Goal: Information Seeking & Learning: Learn about a topic

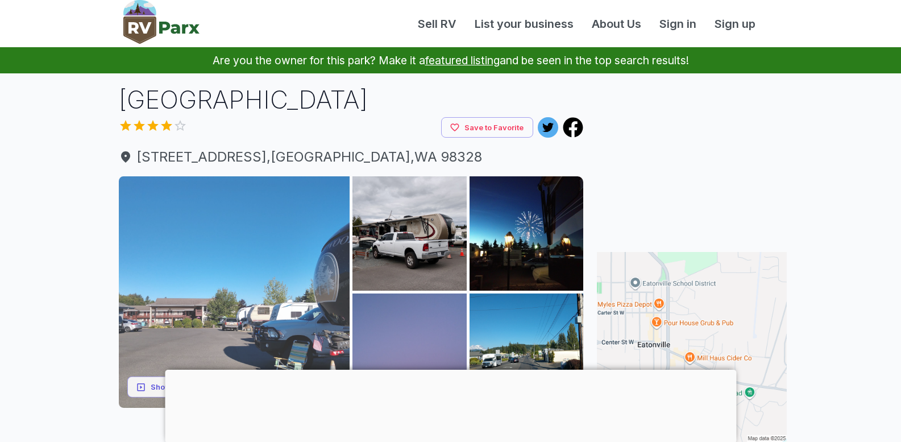
click at [249, 283] on img at bounding box center [234, 291] width 231 height 231
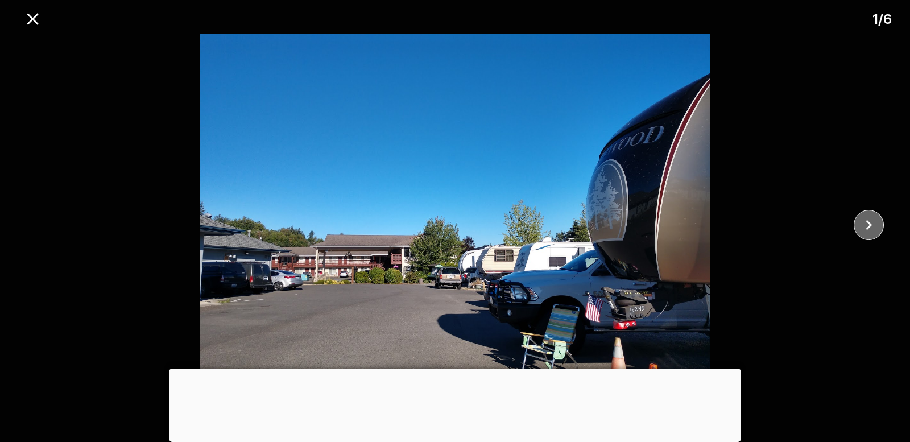
click at [870, 220] on icon "close" at bounding box center [869, 225] width 20 height 20
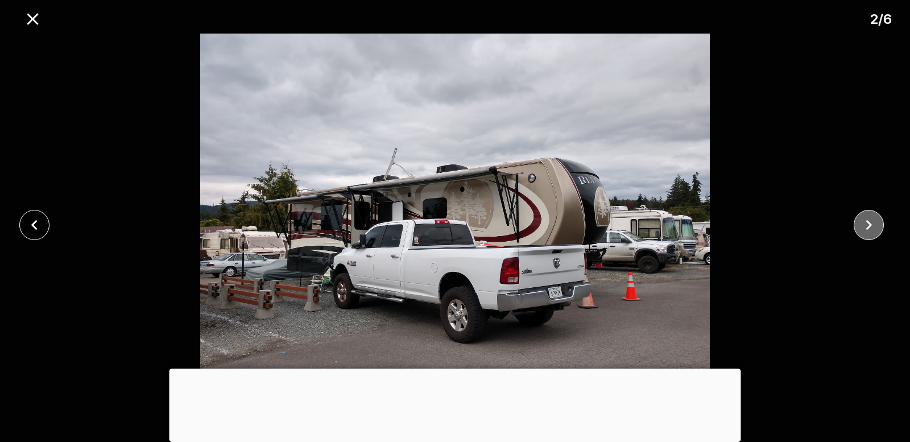
click at [870, 220] on icon "close" at bounding box center [869, 225] width 20 height 20
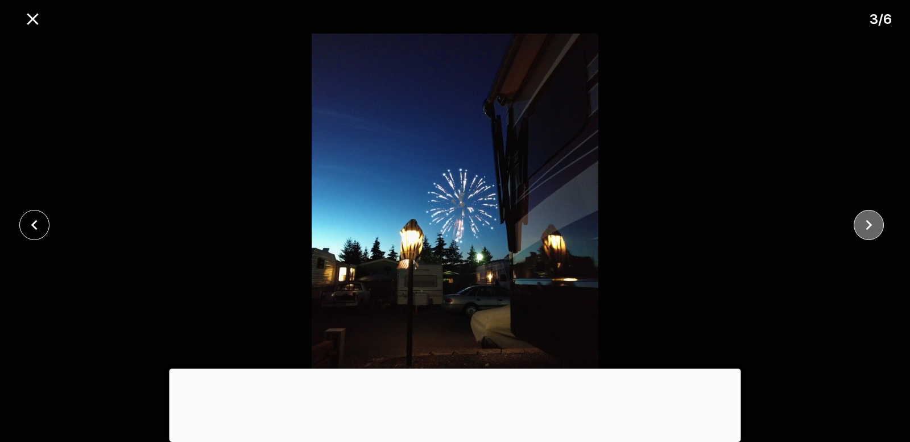
click at [870, 220] on icon "close" at bounding box center [869, 225] width 20 height 20
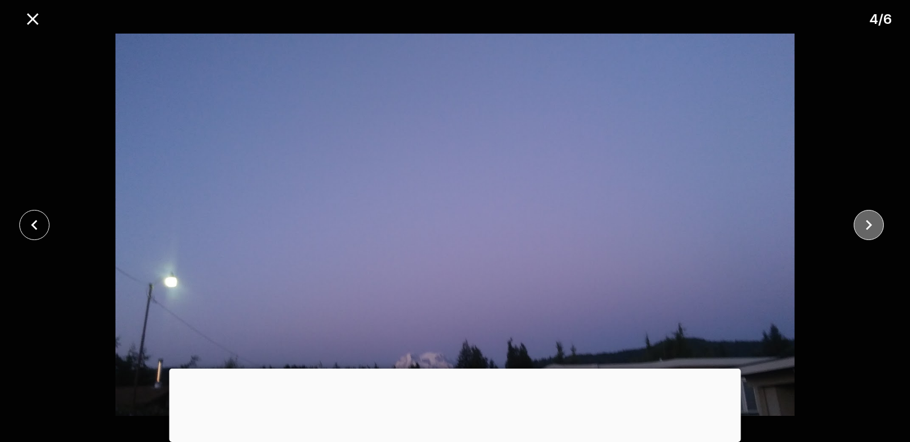
click at [864, 224] on icon "close" at bounding box center [869, 225] width 20 height 20
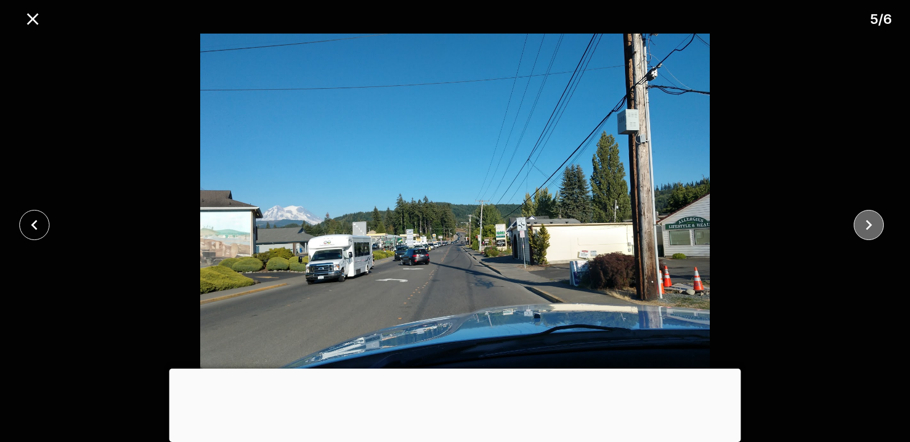
click at [864, 224] on icon "close" at bounding box center [869, 225] width 20 height 20
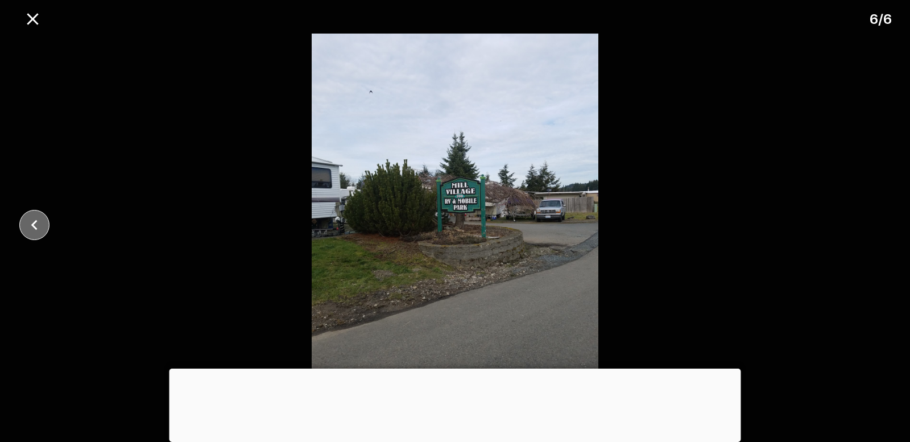
click at [35, 218] on icon "close" at bounding box center [34, 225] width 20 height 20
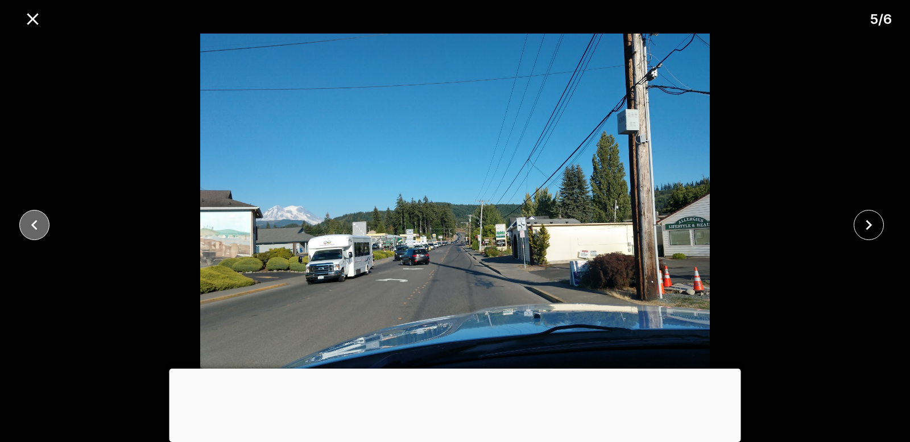
click at [35, 220] on icon "close" at bounding box center [34, 225] width 20 height 20
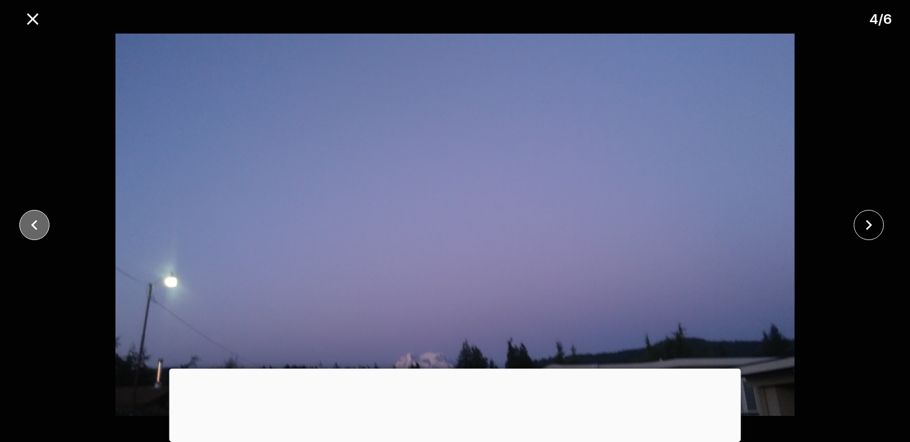
click at [36, 220] on icon "close" at bounding box center [34, 225] width 20 height 20
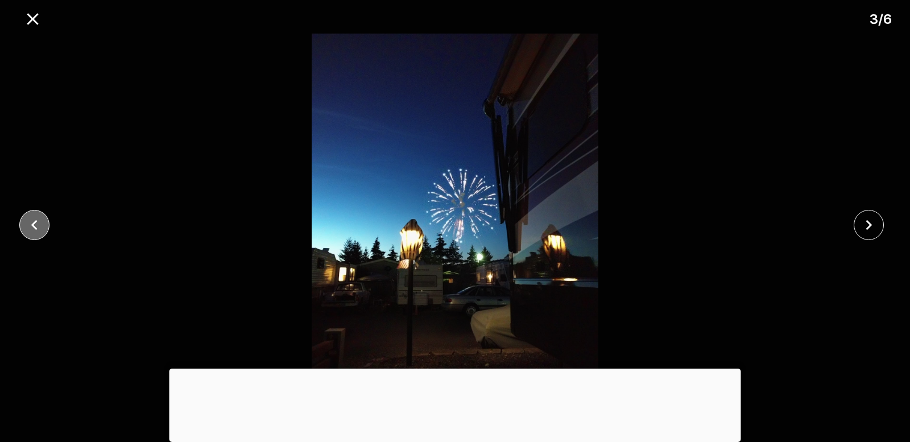
click at [36, 220] on icon "close" at bounding box center [34, 225] width 20 height 20
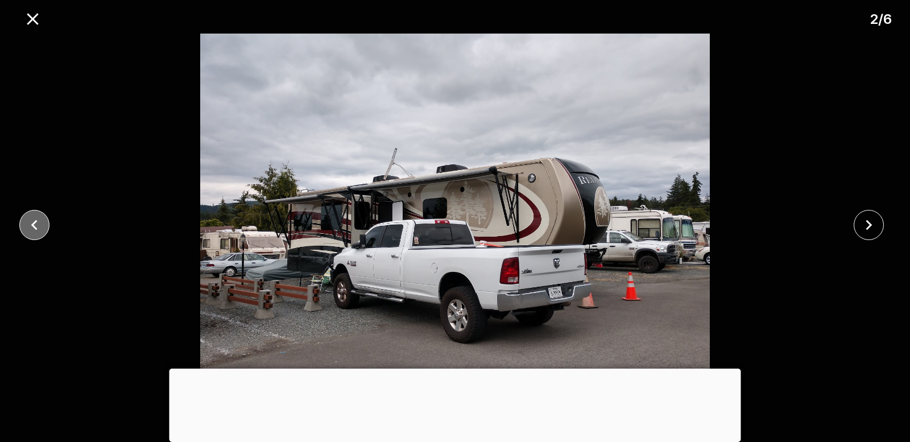
click at [32, 221] on icon "close" at bounding box center [34, 225] width 20 height 20
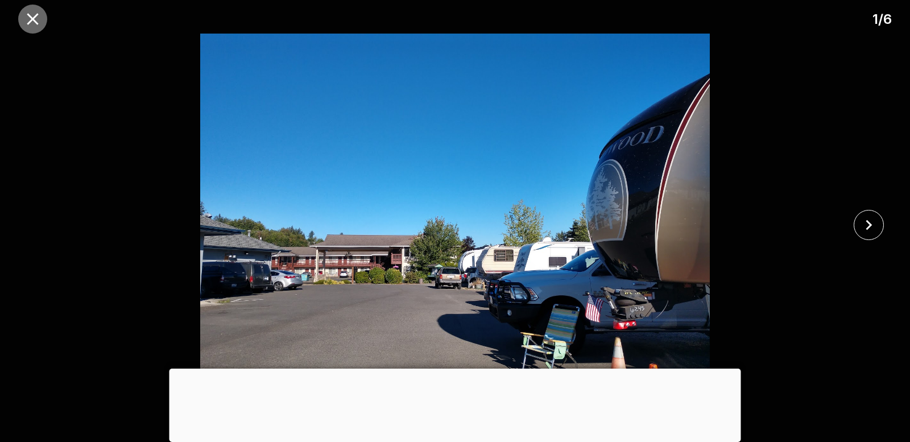
click at [35, 16] on icon "close" at bounding box center [32, 18] width 11 height 11
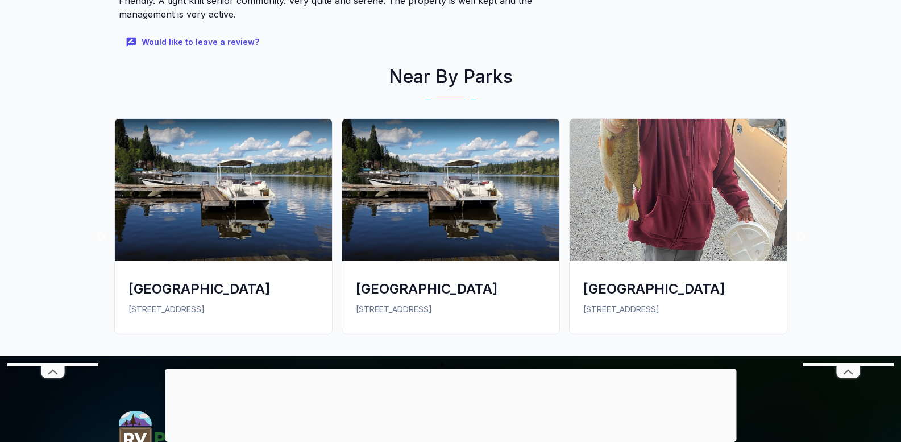
scroll to position [796, 0]
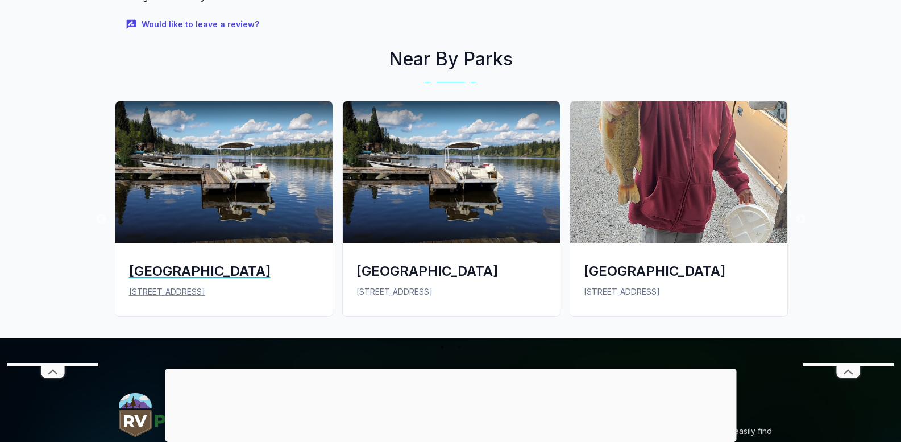
click at [250, 176] on img at bounding box center [223, 172] width 217 height 142
